Goal: Task Accomplishment & Management: Manage account settings

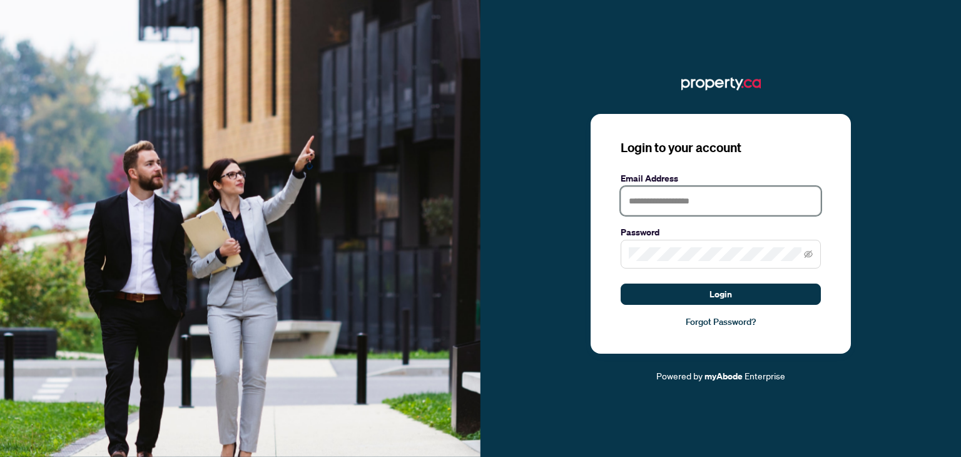
click at [680, 207] on input "text" at bounding box center [721, 201] width 200 height 29
type input "**********"
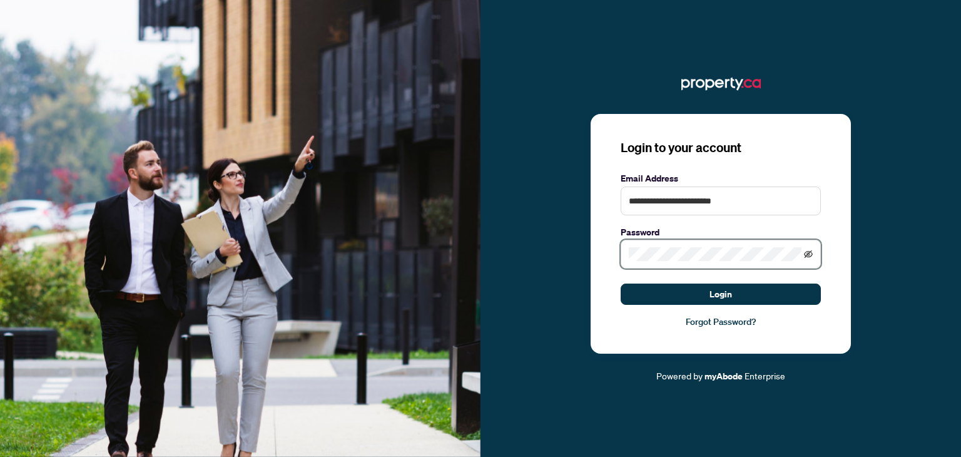
click at [807, 256] on icon "eye-invisible" at bounding box center [809, 254] width 9 height 8
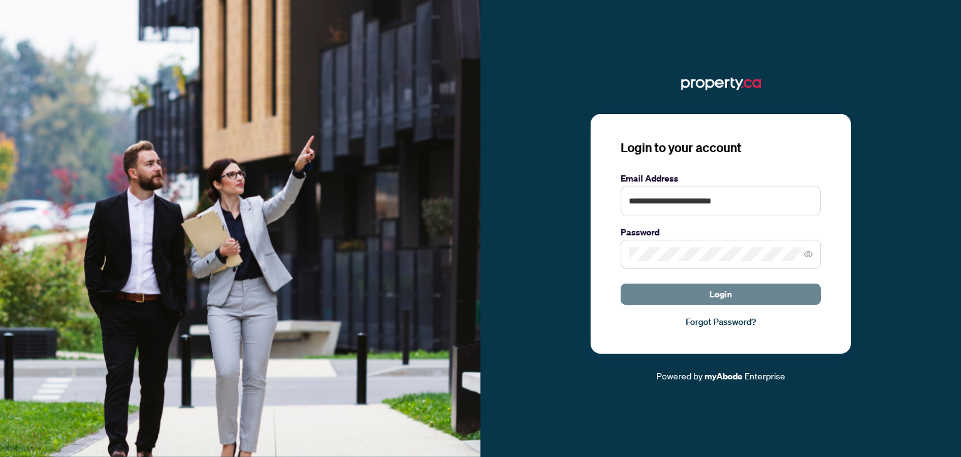
click at [714, 296] on span "Login" at bounding box center [721, 294] width 23 height 20
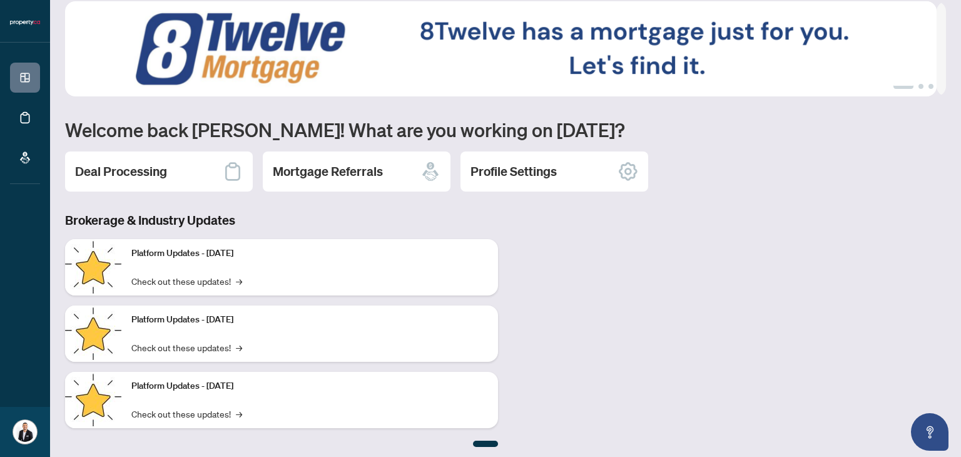
scroll to position [18, 0]
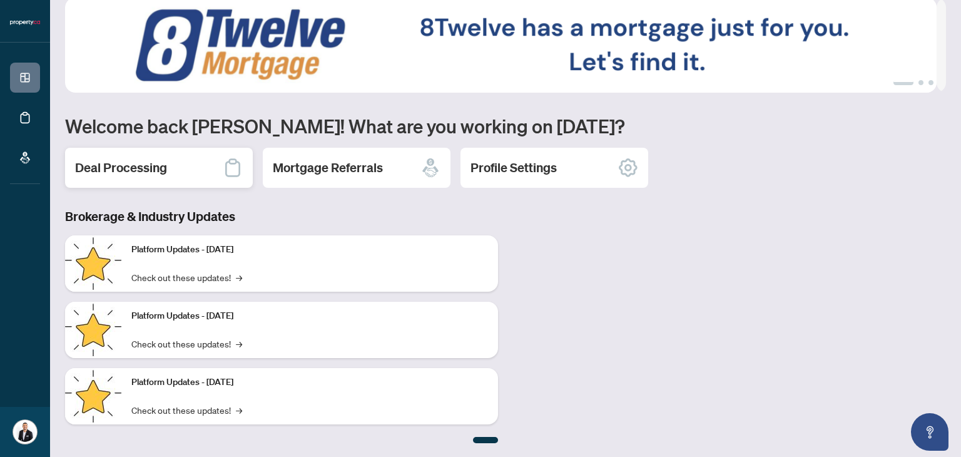
click at [145, 173] on h2 "Deal Processing" at bounding box center [121, 168] width 92 height 18
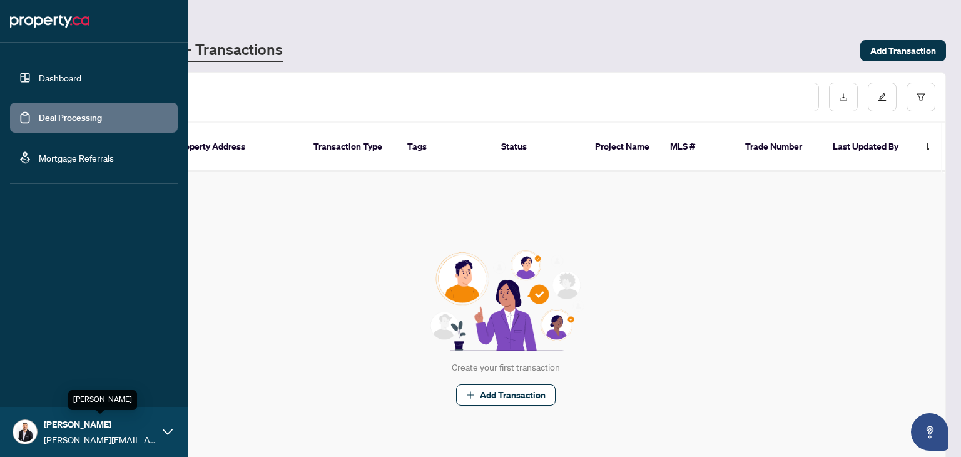
click at [119, 431] on span "[PERSON_NAME]" at bounding box center [100, 424] width 113 height 14
click at [56, 357] on span "Logout" at bounding box center [50, 357] width 28 height 20
